Goal: Find specific page/section: Find specific page/section

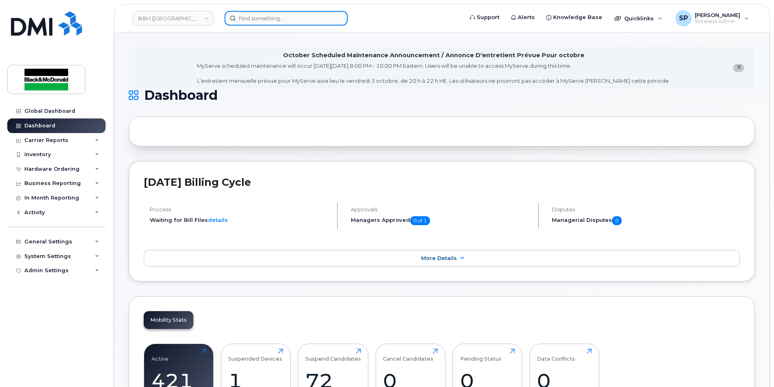
click at [258, 21] on input at bounding box center [286, 18] width 123 height 15
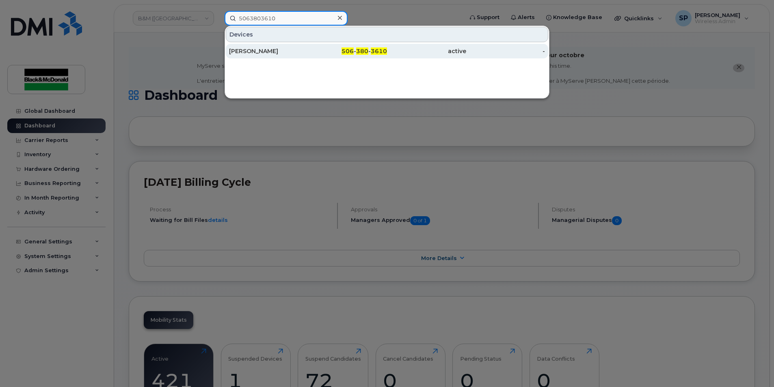
type input "5063803610"
click at [256, 53] on div "Jordan Sandwith" at bounding box center [268, 51] width 79 height 8
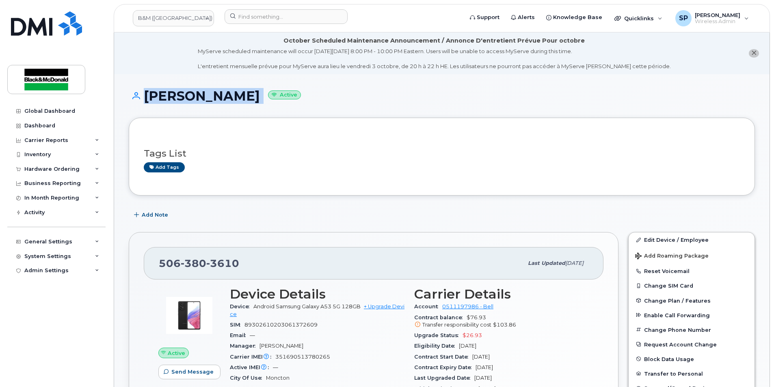
drag, startPoint x: 774, startPoint y: 47, endPoint x: 777, endPoint y: 93, distance: 46.4
drag, startPoint x: 777, startPoint y: 93, endPoint x: 771, endPoint y: 125, distance: 32.2
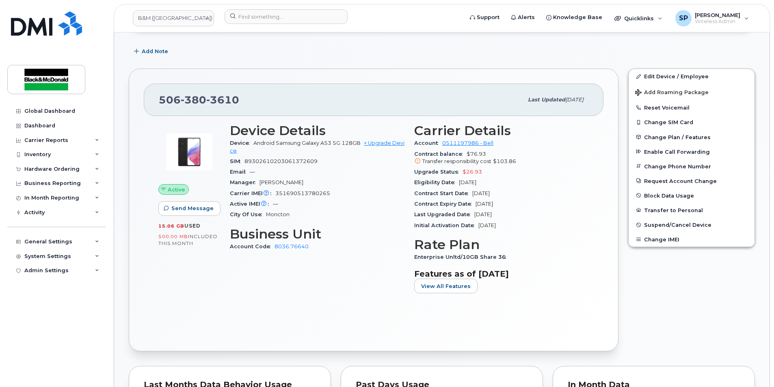
scroll to position [165, 0]
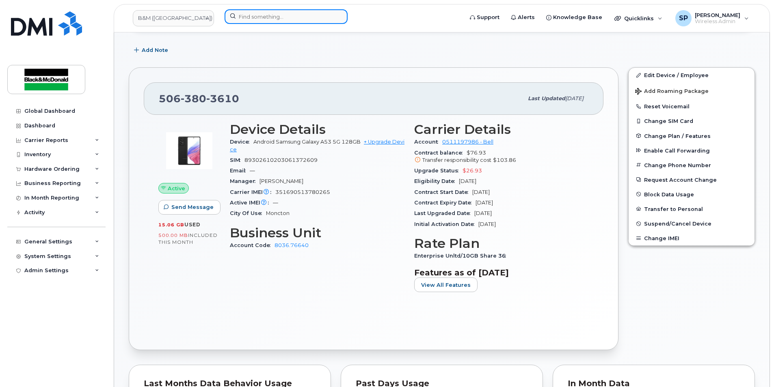
click at [274, 19] on input at bounding box center [286, 16] width 123 height 15
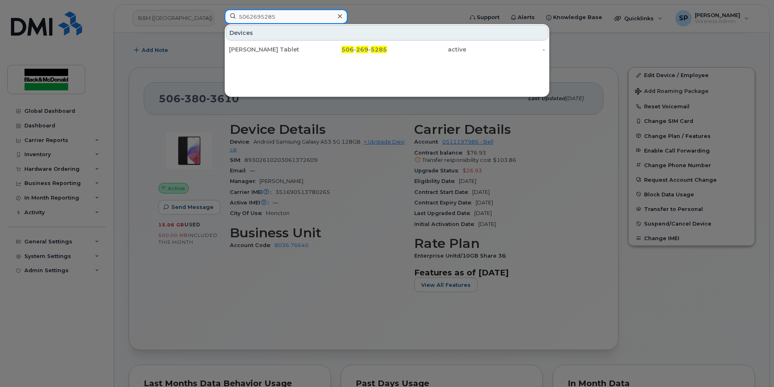
type input "5062695285"
click at [288, 51] on div "[PERSON_NAME] Tablet" at bounding box center [268, 49] width 79 height 8
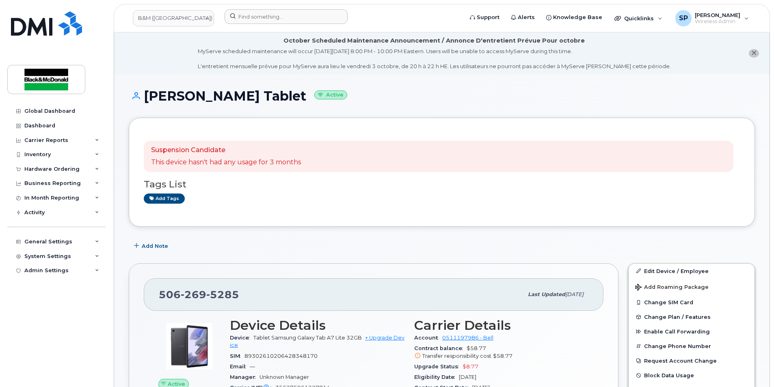
click at [247, 25] on div at bounding box center [341, 18] width 246 height 18
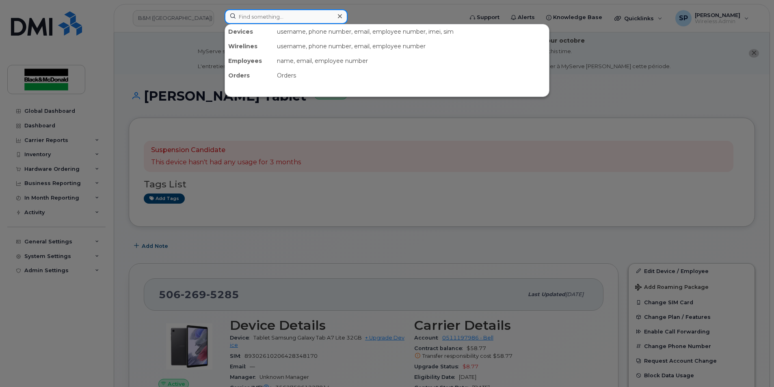
click at [248, 20] on input at bounding box center [286, 16] width 123 height 15
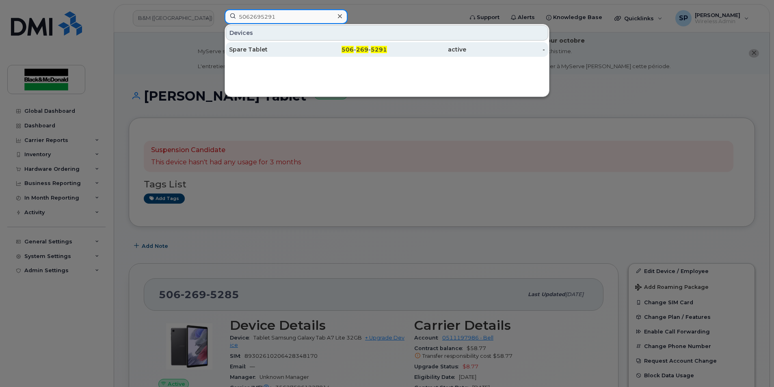
type input "5062695291"
click at [253, 52] on div "Spare Tablet" at bounding box center [268, 49] width 79 height 8
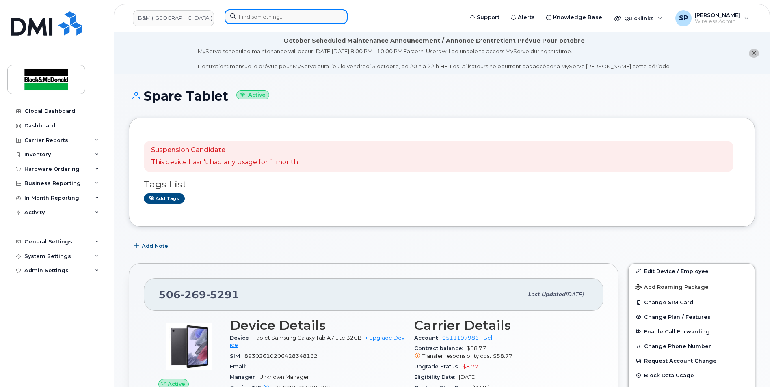
drag, startPoint x: 246, startPoint y: 22, endPoint x: 240, endPoint y: 23, distance: 5.7
click at [246, 22] on input at bounding box center [286, 16] width 123 height 15
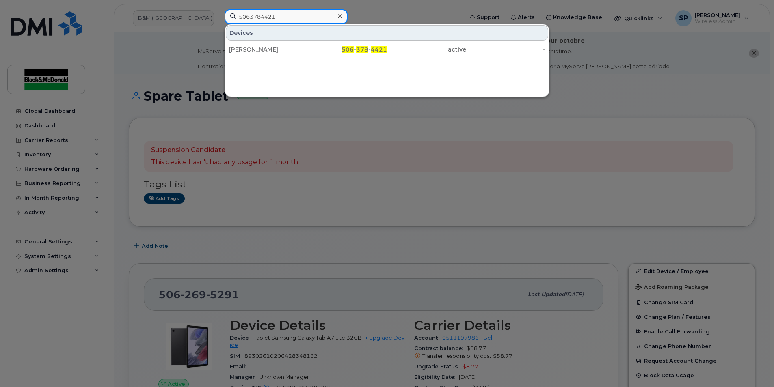
type input "5063784421"
click at [235, 58] on div "Devices Pierre Comeau 506 - 378 - 4421 active -" at bounding box center [387, 60] width 325 height 73
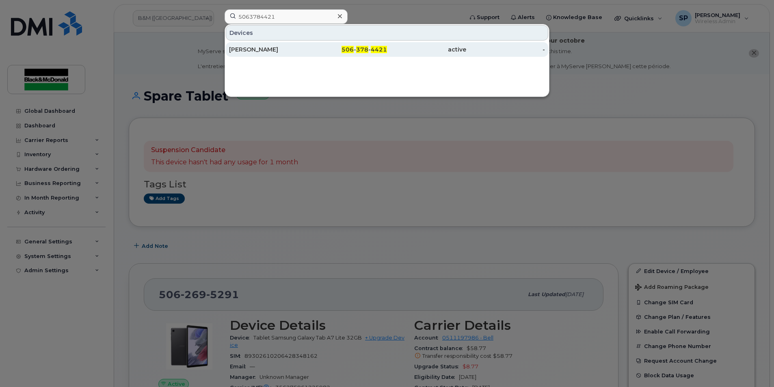
click at [243, 52] on div "[PERSON_NAME]" at bounding box center [268, 49] width 79 height 8
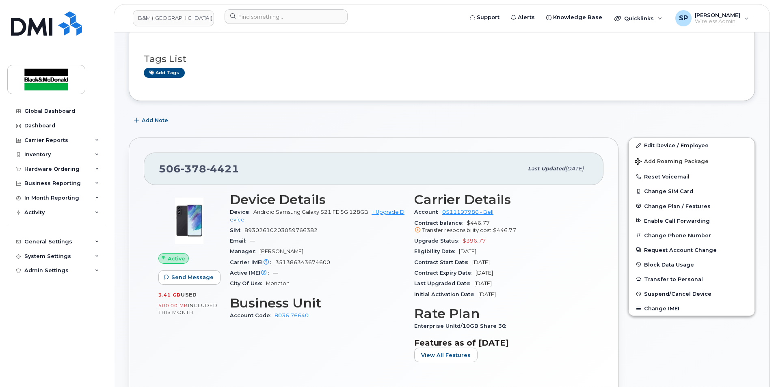
scroll to position [127, 0]
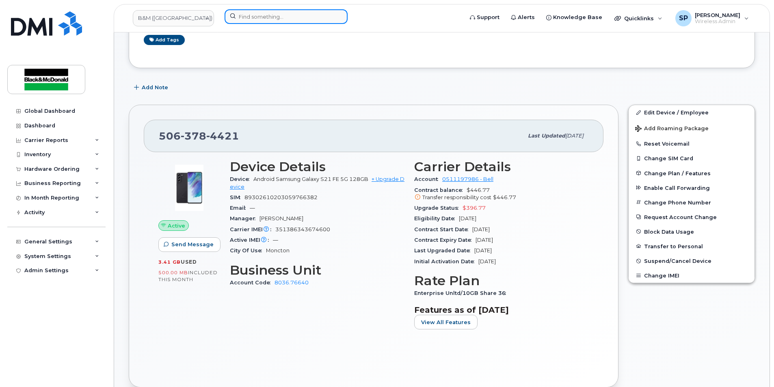
click at [237, 16] on input at bounding box center [286, 16] width 123 height 15
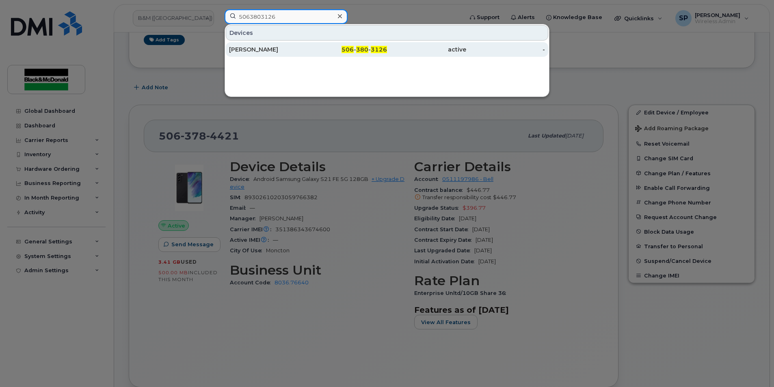
type input "5063803126"
click at [324, 51] on div "506 - 380 - 3126" at bounding box center [347, 49] width 79 height 8
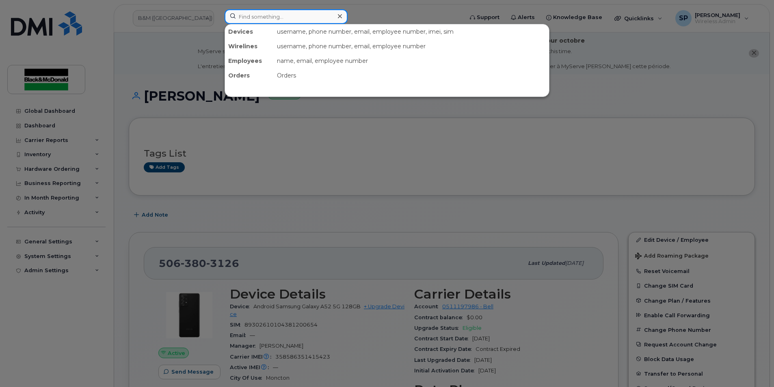
click at [263, 19] on input at bounding box center [286, 16] width 123 height 15
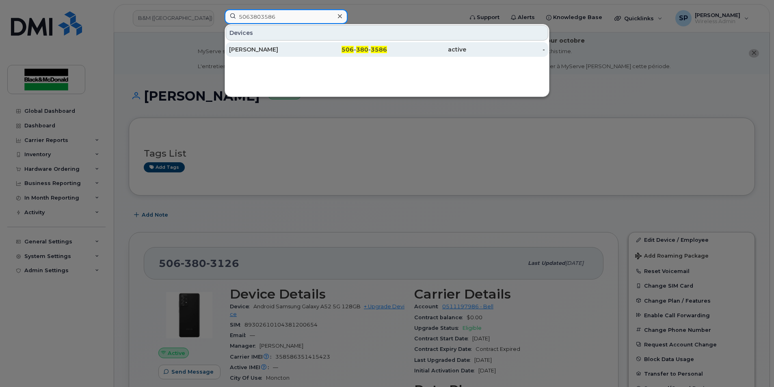
type input "5063803586"
click at [280, 54] on div "Charlie Gaudet" at bounding box center [268, 49] width 79 height 15
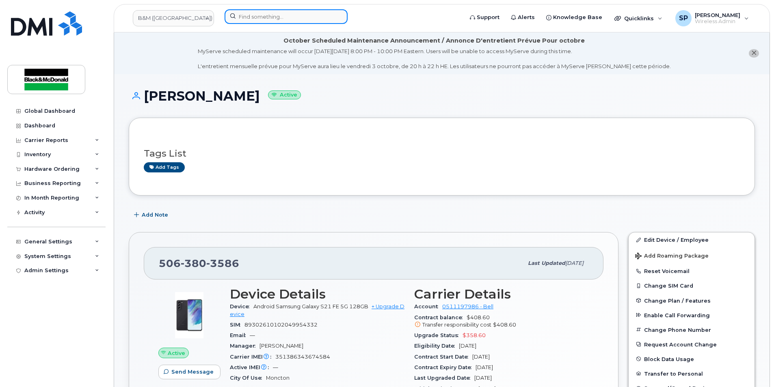
click at [268, 18] on input at bounding box center [286, 16] width 123 height 15
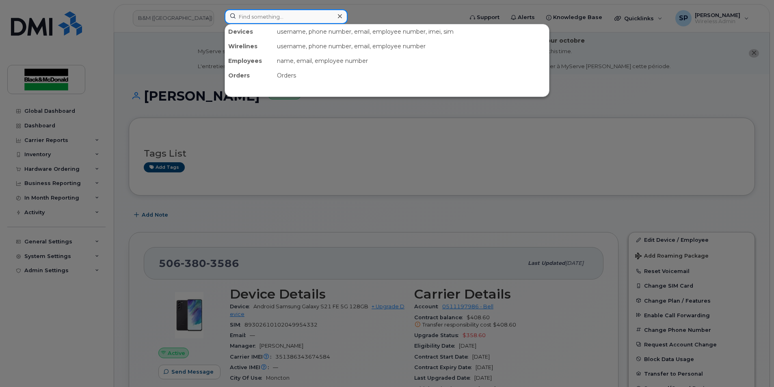
click at [270, 12] on input at bounding box center [286, 16] width 123 height 15
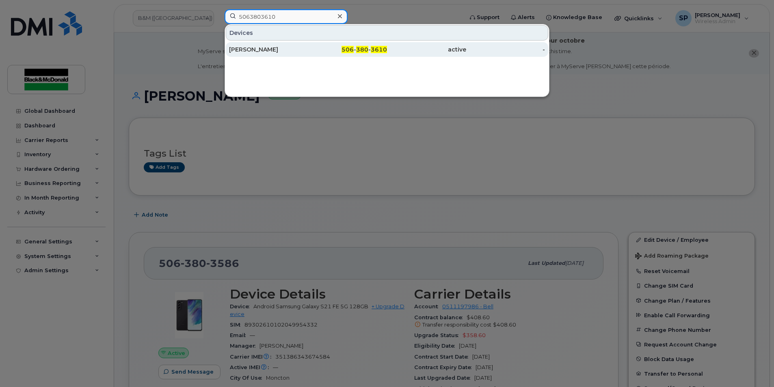
type input "5063803610"
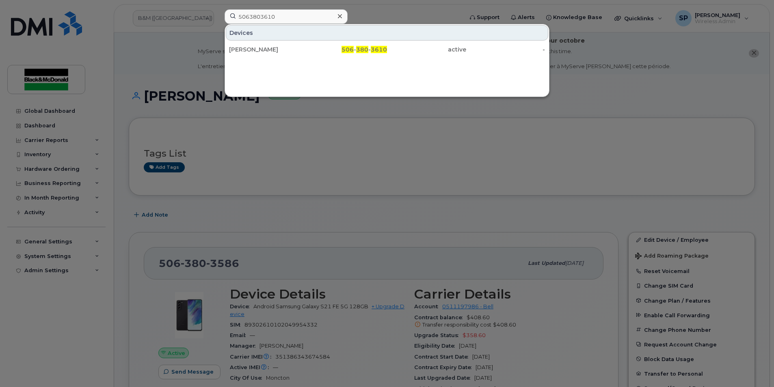
drag, startPoint x: 268, startPoint y: 48, endPoint x: 401, endPoint y: 117, distance: 149.6
click at [268, 48] on div "Jordan Sandwith" at bounding box center [268, 49] width 79 height 8
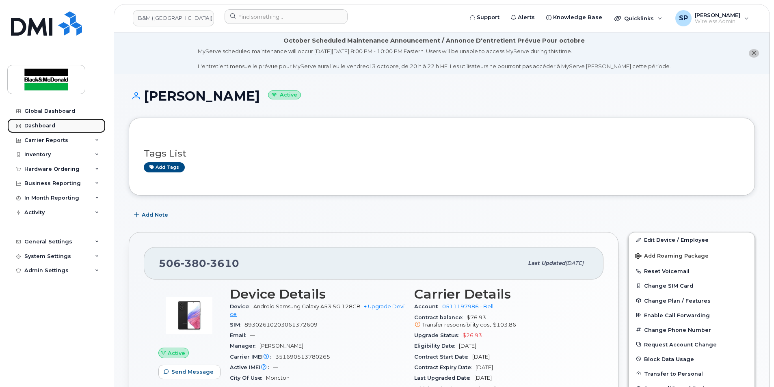
click at [27, 126] on div "Dashboard" at bounding box center [39, 126] width 31 height 6
